Goal: Task Accomplishment & Management: Use online tool/utility

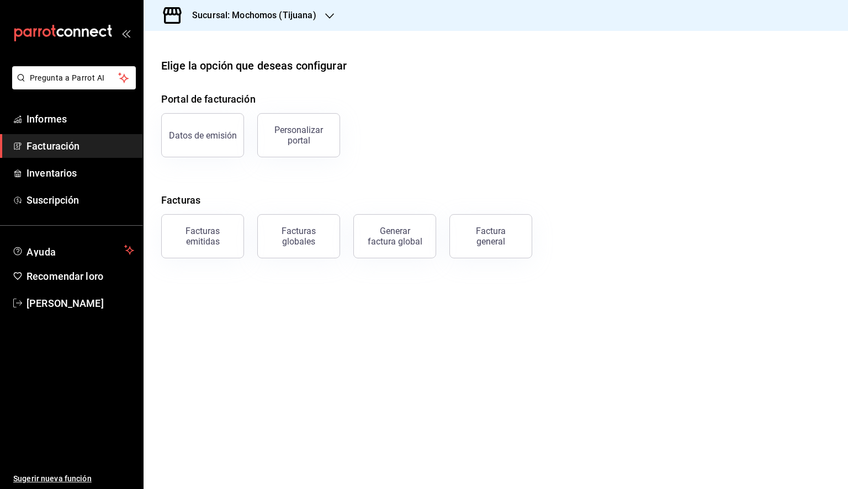
click at [325, 12] on icon "button" at bounding box center [329, 16] width 9 height 9
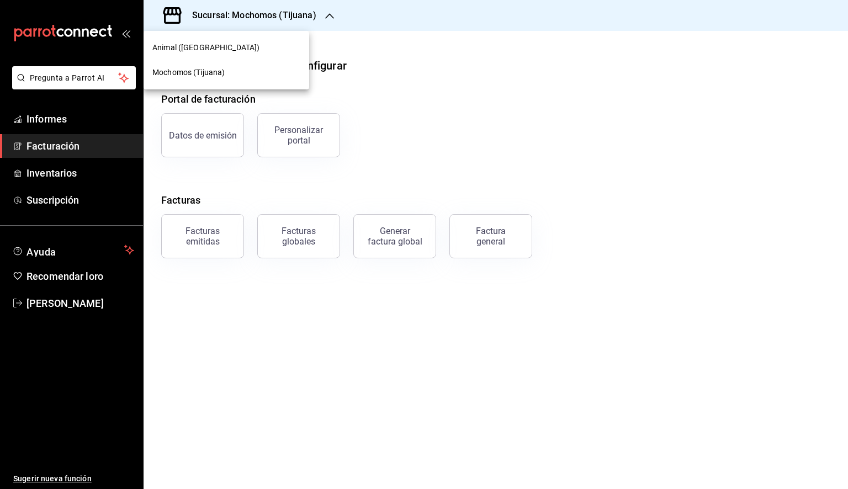
click at [181, 51] on font "Animal ([GEOGRAPHIC_DATA])" at bounding box center [205, 47] width 107 height 9
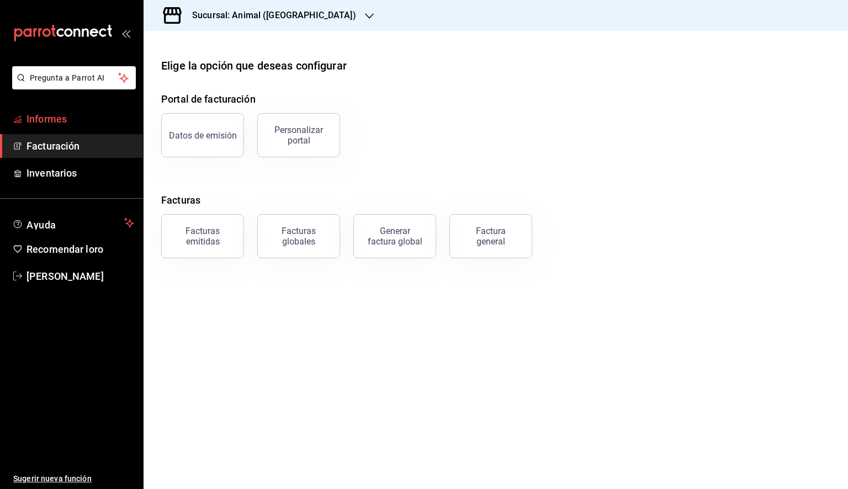
click at [60, 123] on font "Informes" at bounding box center [47, 119] width 40 height 12
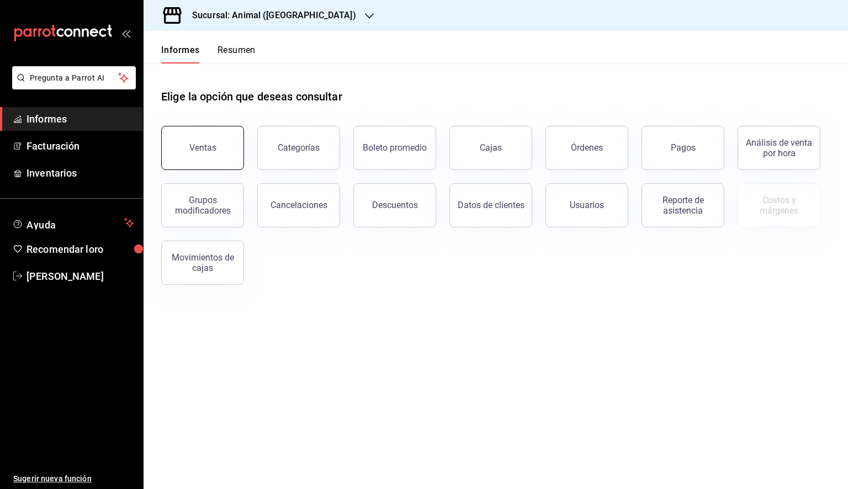
click at [215, 142] on button "Ventas" at bounding box center [202, 148] width 83 height 44
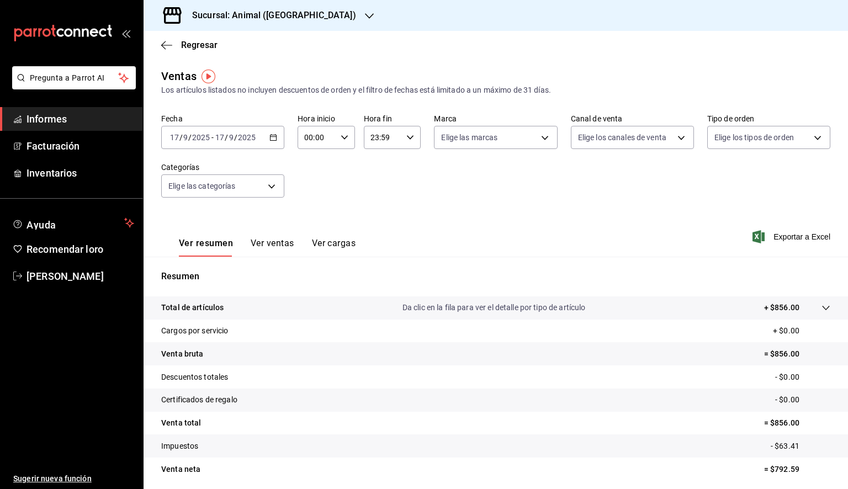
click at [270, 141] on icon "button" at bounding box center [274, 138] width 8 height 8
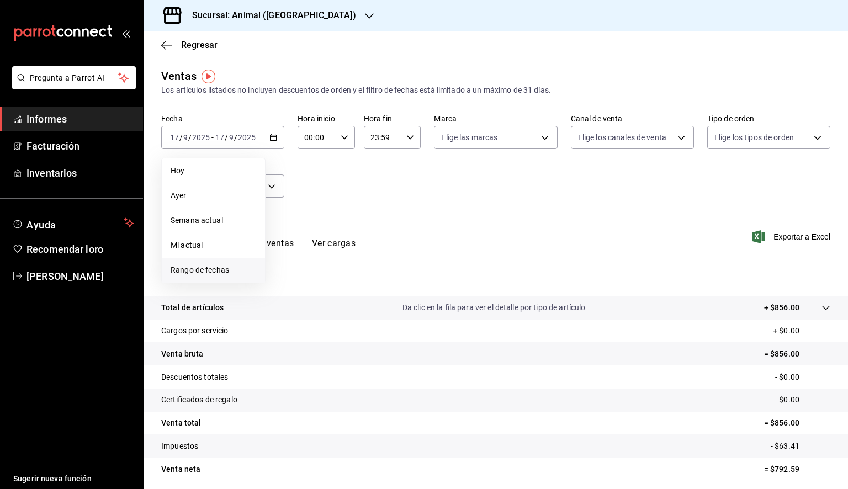
click at [214, 275] on span "Rango de fechas" at bounding box center [214, 271] width 86 height 12
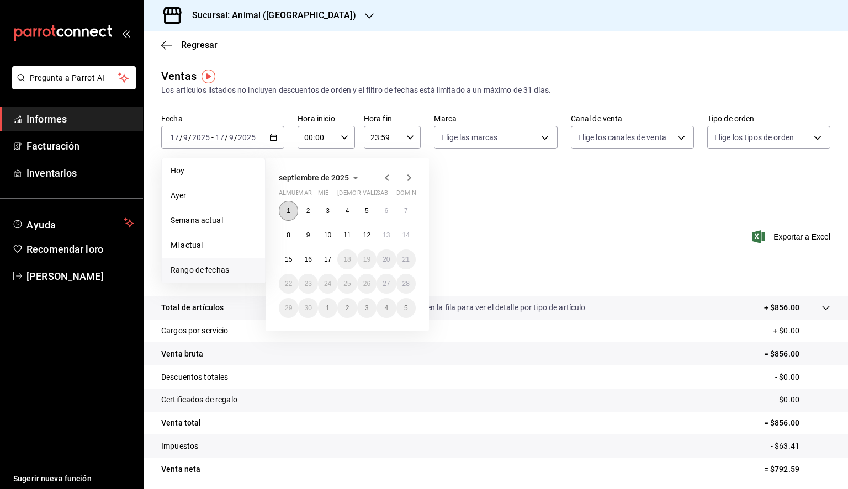
click at [286, 213] on button "1" at bounding box center [288, 211] width 19 height 20
click at [323, 262] on button "17" at bounding box center [327, 260] width 19 height 20
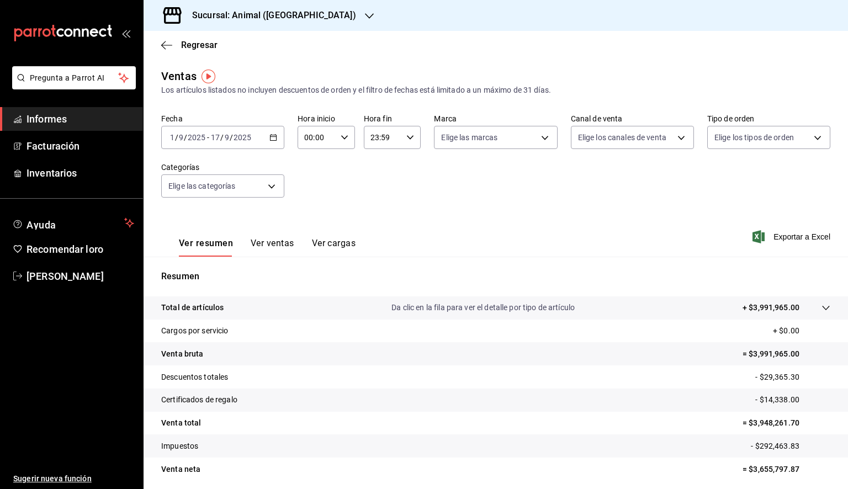
click at [322, 134] on input "00:00" at bounding box center [317, 137] width 39 height 22
click at [311, 192] on font "05" at bounding box center [310, 187] width 9 height 9
type input "05:00"
click at [396, 138] on div at bounding box center [424, 244] width 848 height 489
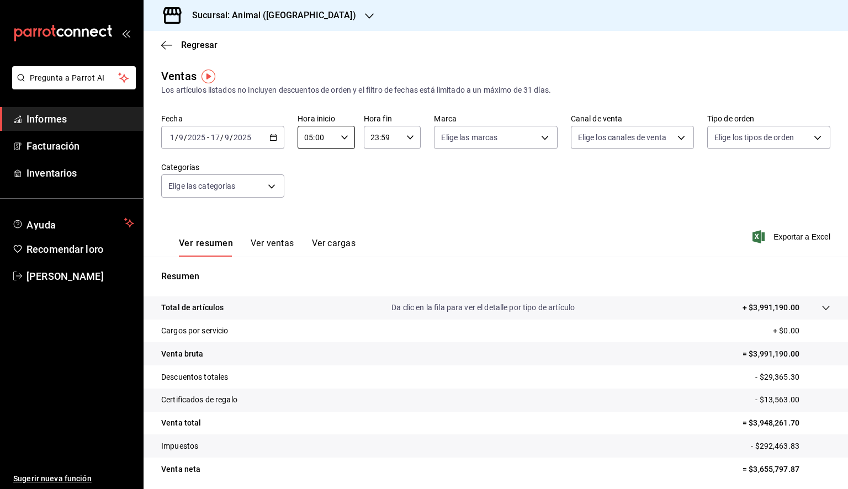
click at [394, 139] on input "23:59" at bounding box center [383, 137] width 39 height 22
click at [378, 192] on font "05" at bounding box center [375, 187] width 9 height 9
click at [411, 170] on button "00" at bounding box center [404, 166] width 24 height 22
type input "05:00"
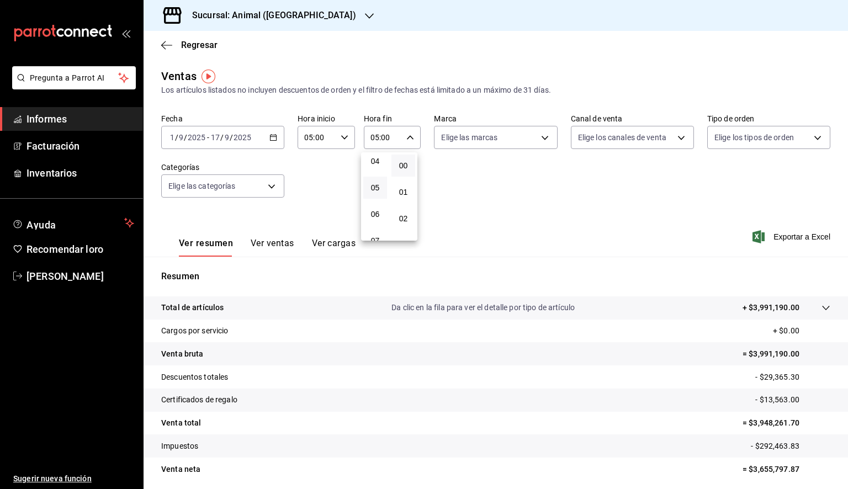
click at [479, 142] on div at bounding box center [424, 244] width 848 height 489
click at [478, 142] on body "Pregunta a Parrot AI Informes Facturación Inventarios Ayuda Recomendar loro [PE…" at bounding box center [424, 244] width 848 height 489
click at [476, 177] on font "Ver todas" at bounding box center [478, 180] width 34 height 9
type input "98bba0fd-3ba1-42e0-bfa8-4188b5c89202"
checkbox input "true"
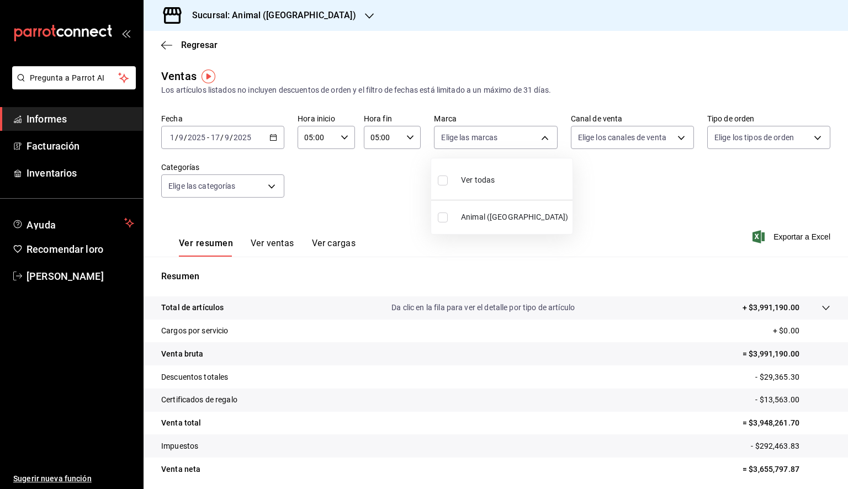
checkbox input "true"
click at [623, 194] on div at bounding box center [424, 244] width 848 height 489
click at [775, 231] on span "Exportar a Excel" at bounding box center [793, 236] width 76 height 13
click at [161, 43] on icon "button" at bounding box center [166, 45] width 11 height 10
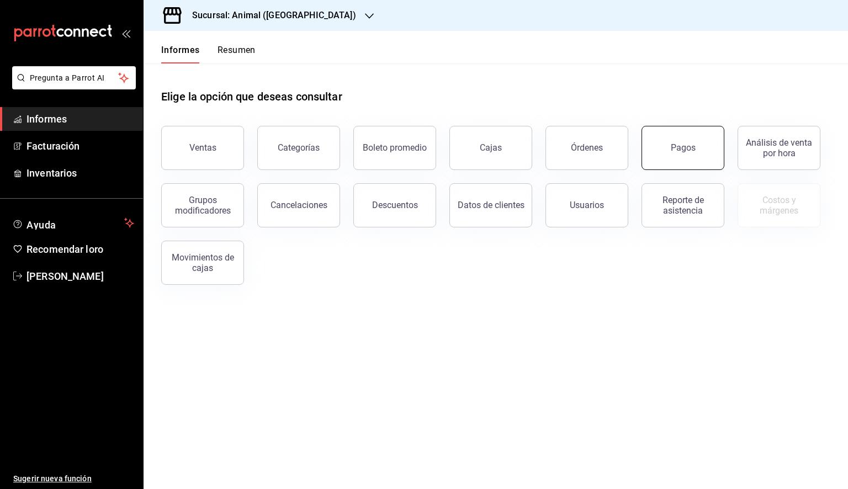
click at [692, 160] on button "Pagos" at bounding box center [683, 148] width 83 height 44
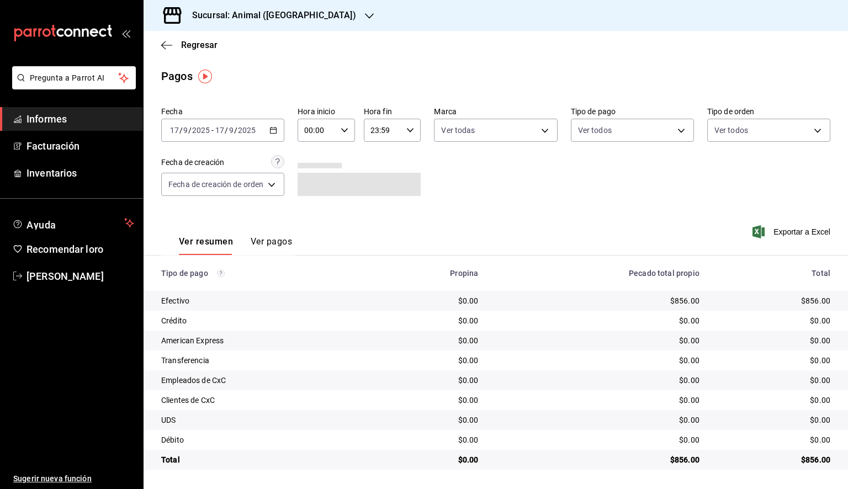
click at [272, 133] on \(Stroke\) "button" at bounding box center [273, 131] width 7 height 6
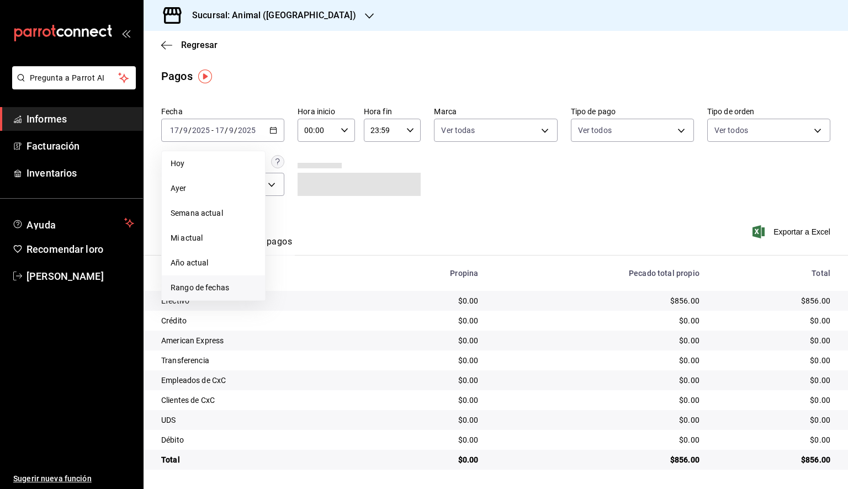
click at [211, 285] on font "Rango de fechas" at bounding box center [200, 287] width 59 height 9
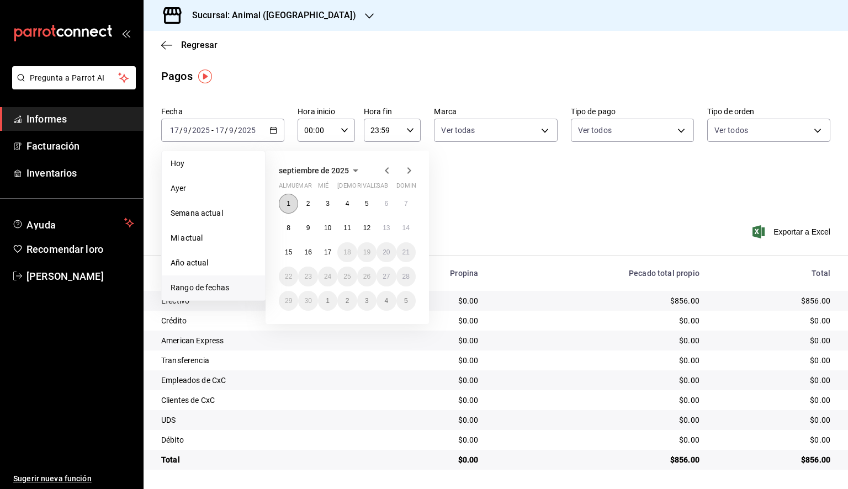
click at [289, 202] on font "1" at bounding box center [289, 204] width 4 height 8
click at [329, 247] on button "17" at bounding box center [327, 252] width 19 height 20
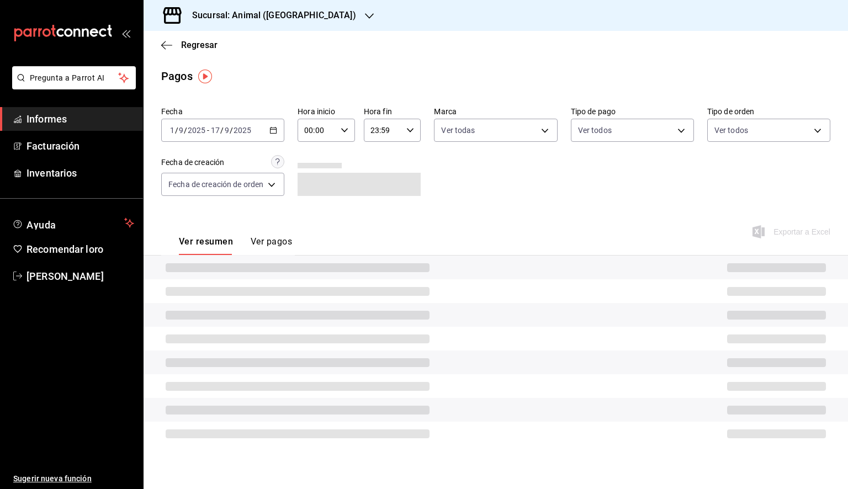
click at [333, 131] on input "00:00" at bounding box center [317, 130] width 39 height 22
click at [314, 189] on button "05" at bounding box center [312, 181] width 24 height 22
type input "05:00"
click at [401, 134] on div at bounding box center [424, 244] width 848 height 489
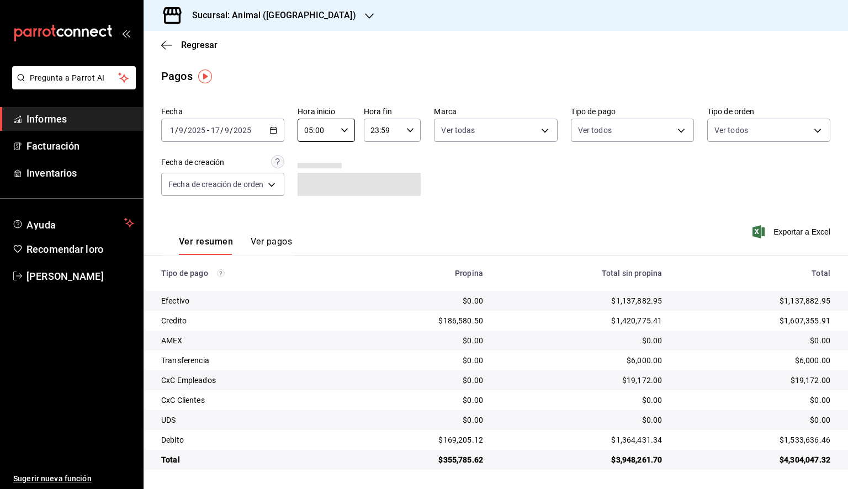
click at [401, 134] on input "23:59" at bounding box center [383, 130] width 39 height 22
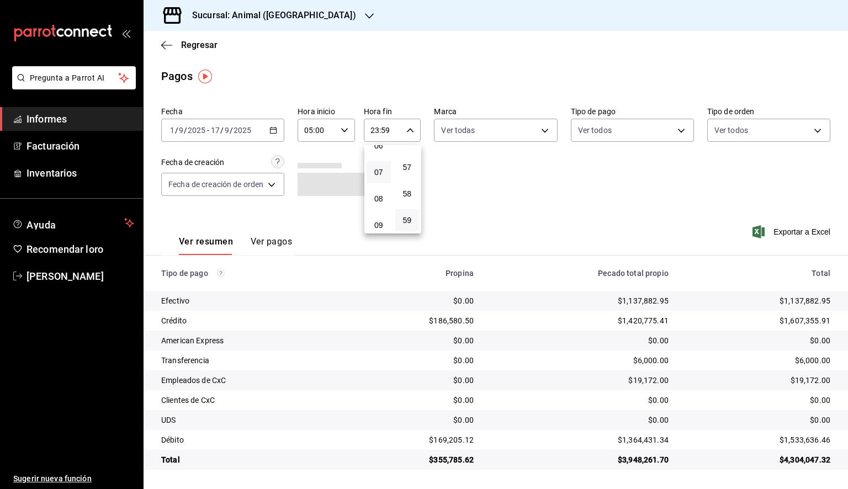
scroll to position [117, 0]
drag, startPoint x: 380, startPoint y: 179, endPoint x: 448, endPoint y: 181, distance: 67.9
click at [380, 179] on font "05" at bounding box center [378, 174] width 9 height 9
click at [410, 166] on button "00" at bounding box center [407, 158] width 24 height 22
type input "05:00"
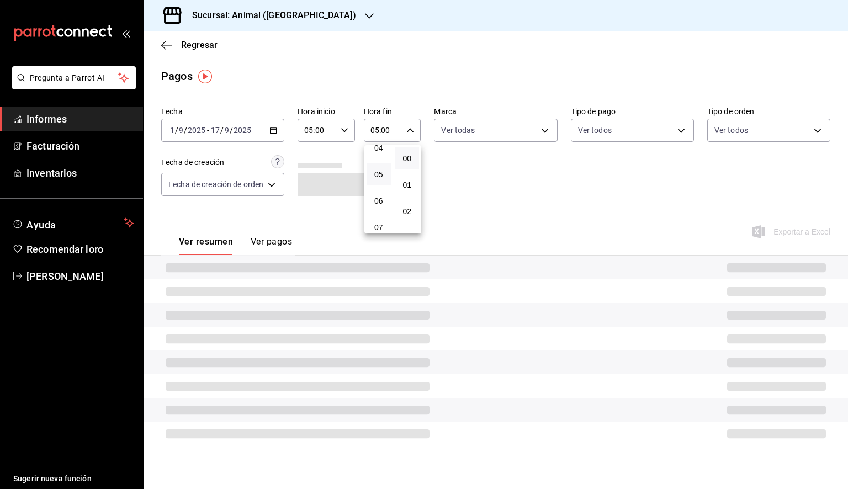
click at [513, 140] on div at bounding box center [424, 244] width 848 height 489
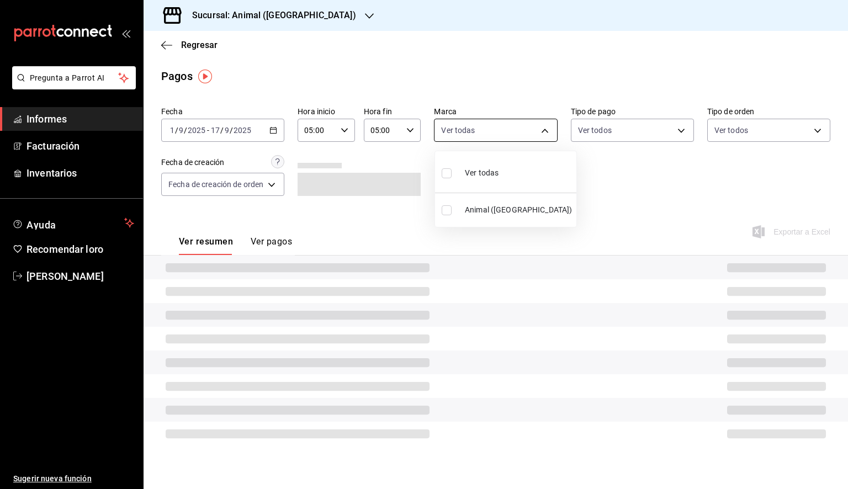
click at [516, 136] on body "Pregunta a Parrot AI Informes Facturación Inventarios Ayuda Recomendar loro [PE…" at bounding box center [424, 244] width 848 height 489
click at [478, 167] on span "Ver todas" at bounding box center [482, 173] width 34 height 12
type input "98bba0fd-3ba1-42e0-bfa8-4188b5c89202"
checkbox input "true"
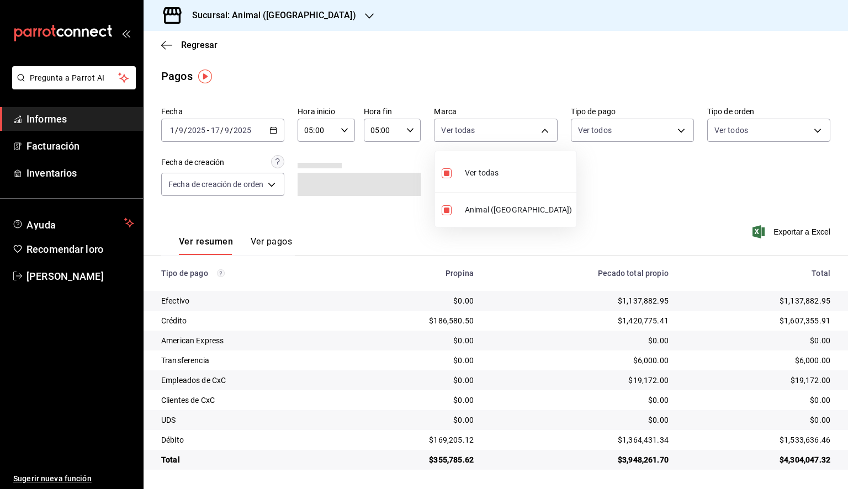
click at [641, 180] on div at bounding box center [424, 244] width 848 height 489
click at [771, 229] on span "Exportar a Excel" at bounding box center [793, 231] width 76 height 13
